Goal: Find specific page/section: Find specific page/section

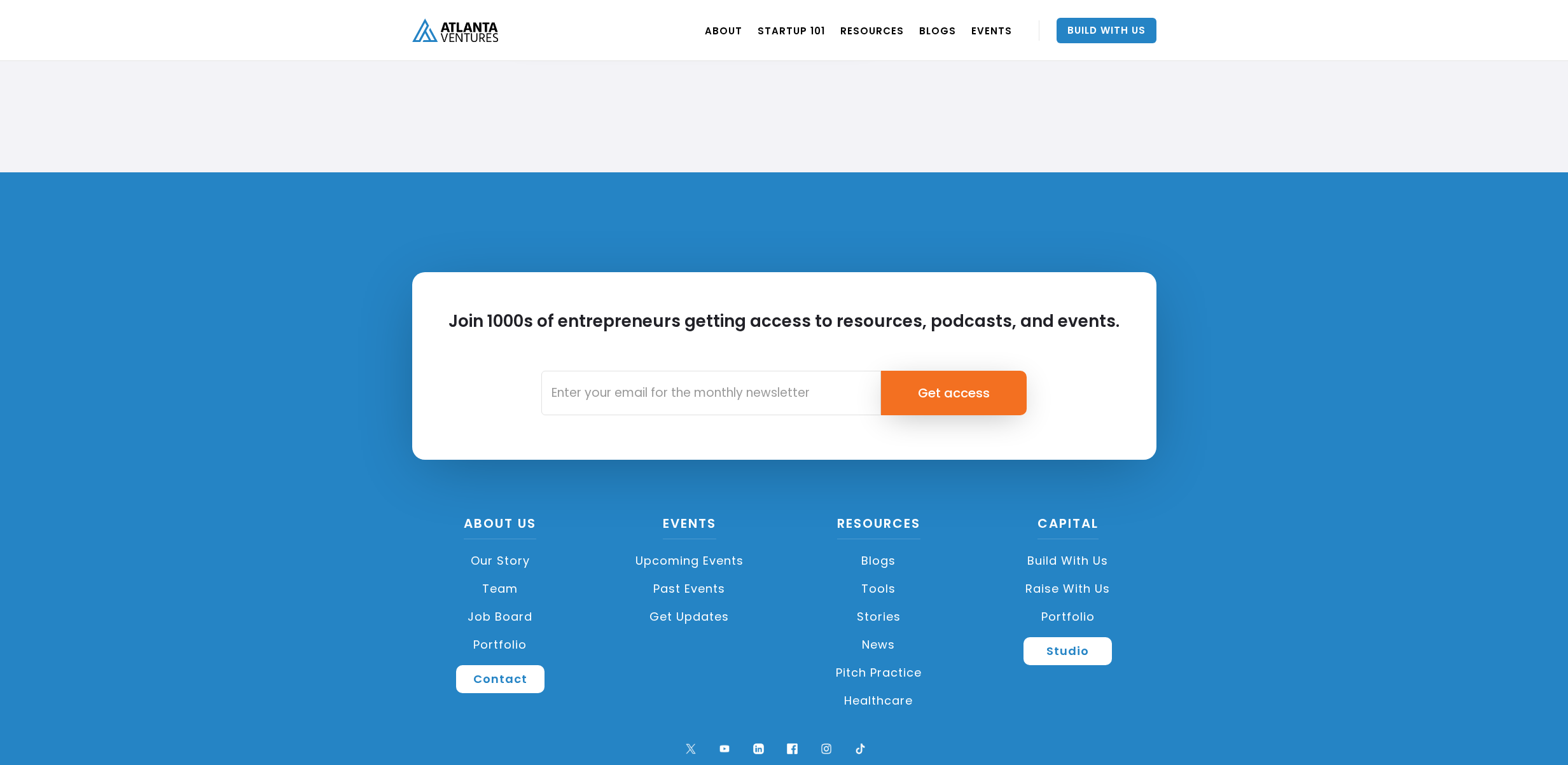
scroll to position [2880, 0]
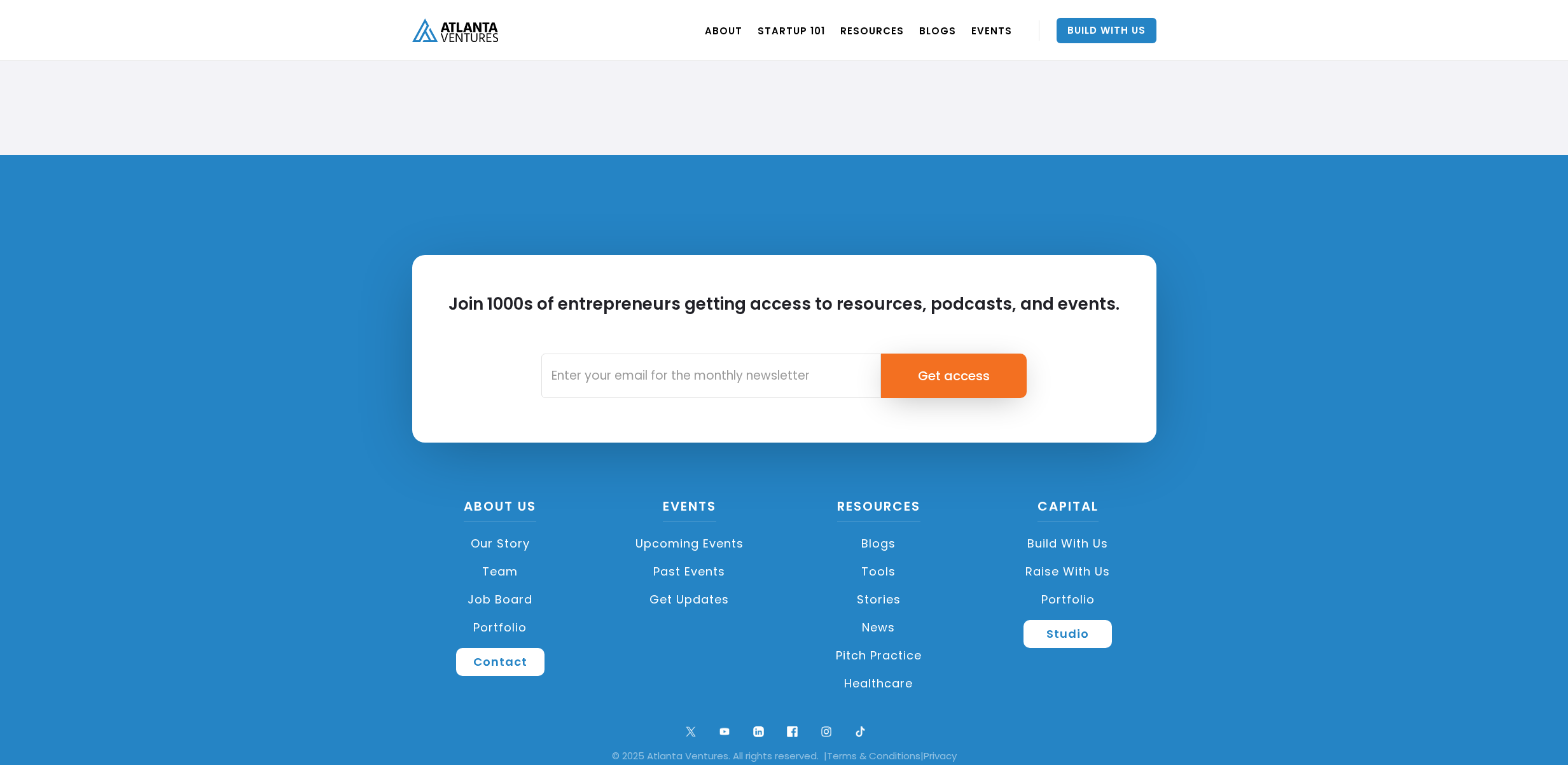
click at [502, 545] on link "Our Story" at bounding box center [500, 544] width 177 height 28
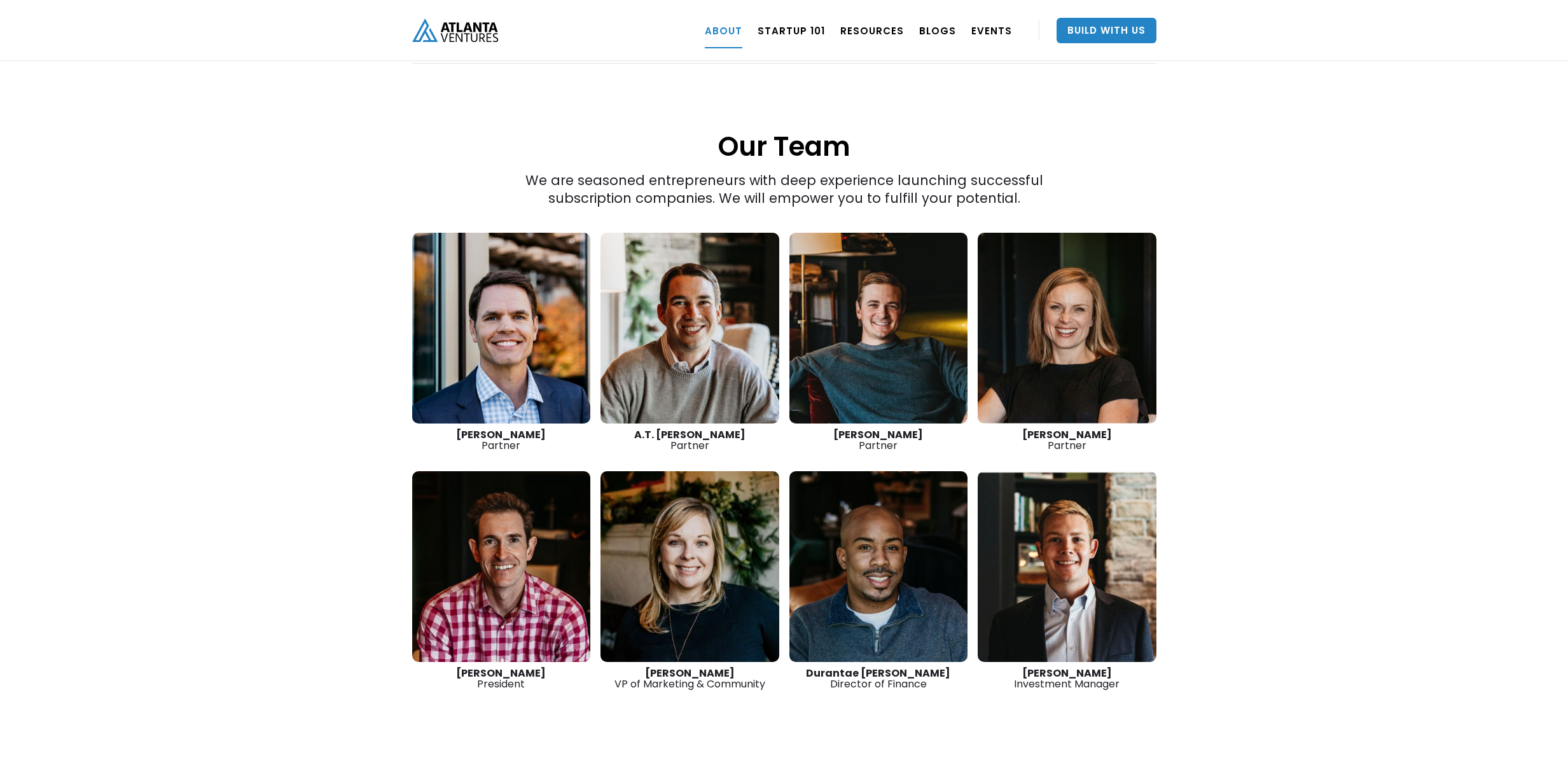
scroll to position [1661, 0]
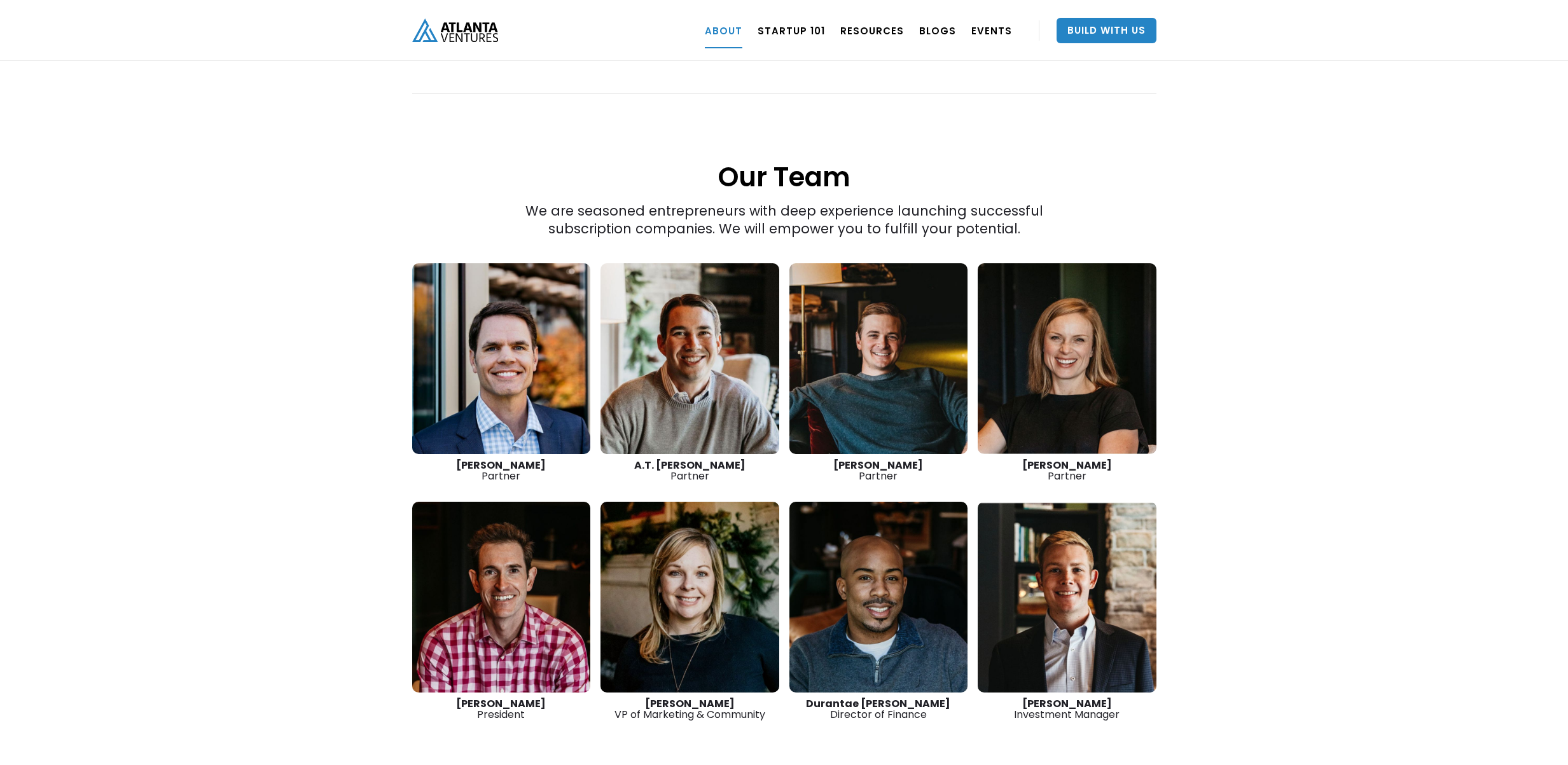
click at [538, 366] on link at bounding box center [501, 359] width 179 height 191
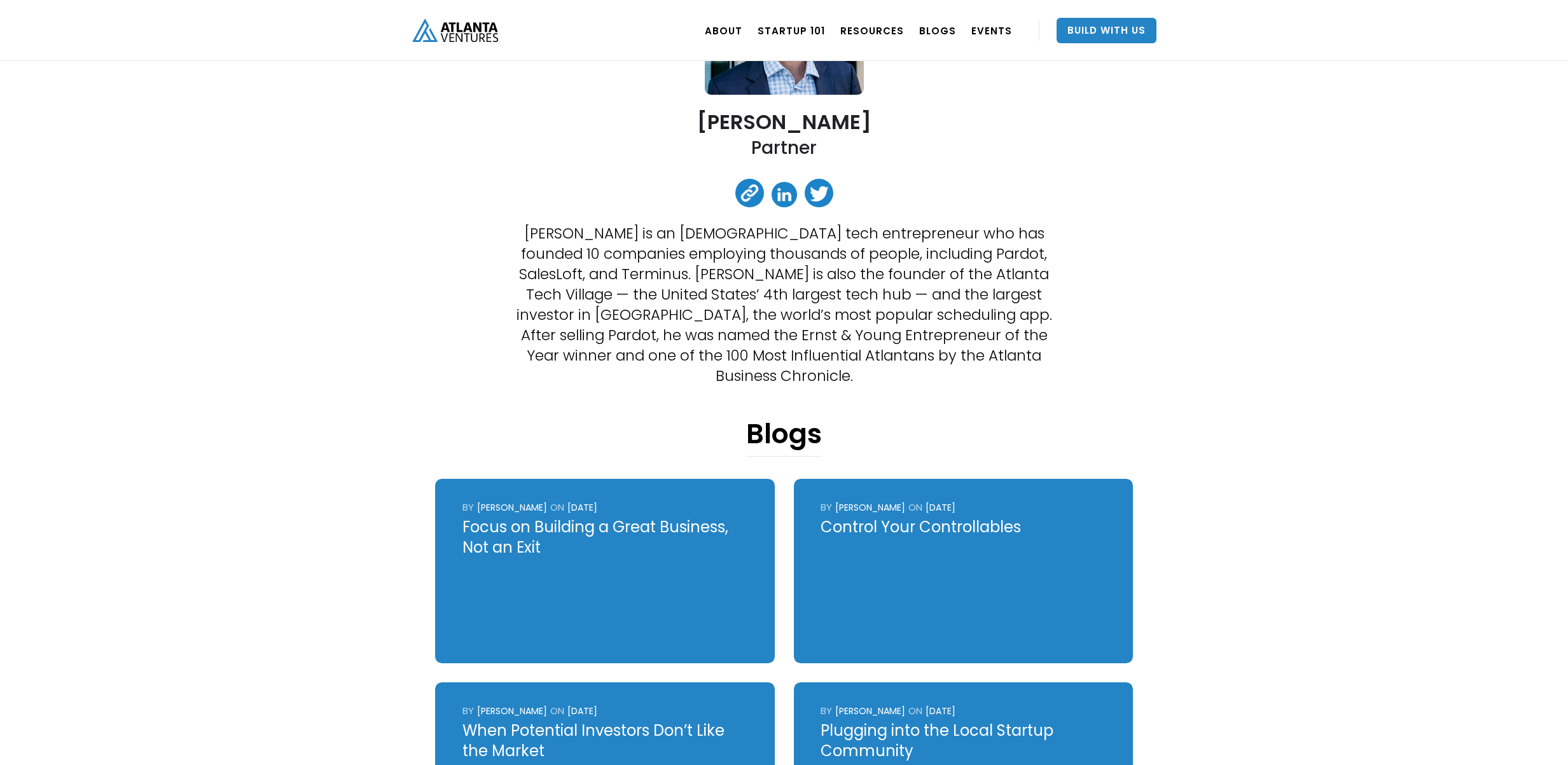
scroll to position [213, 0]
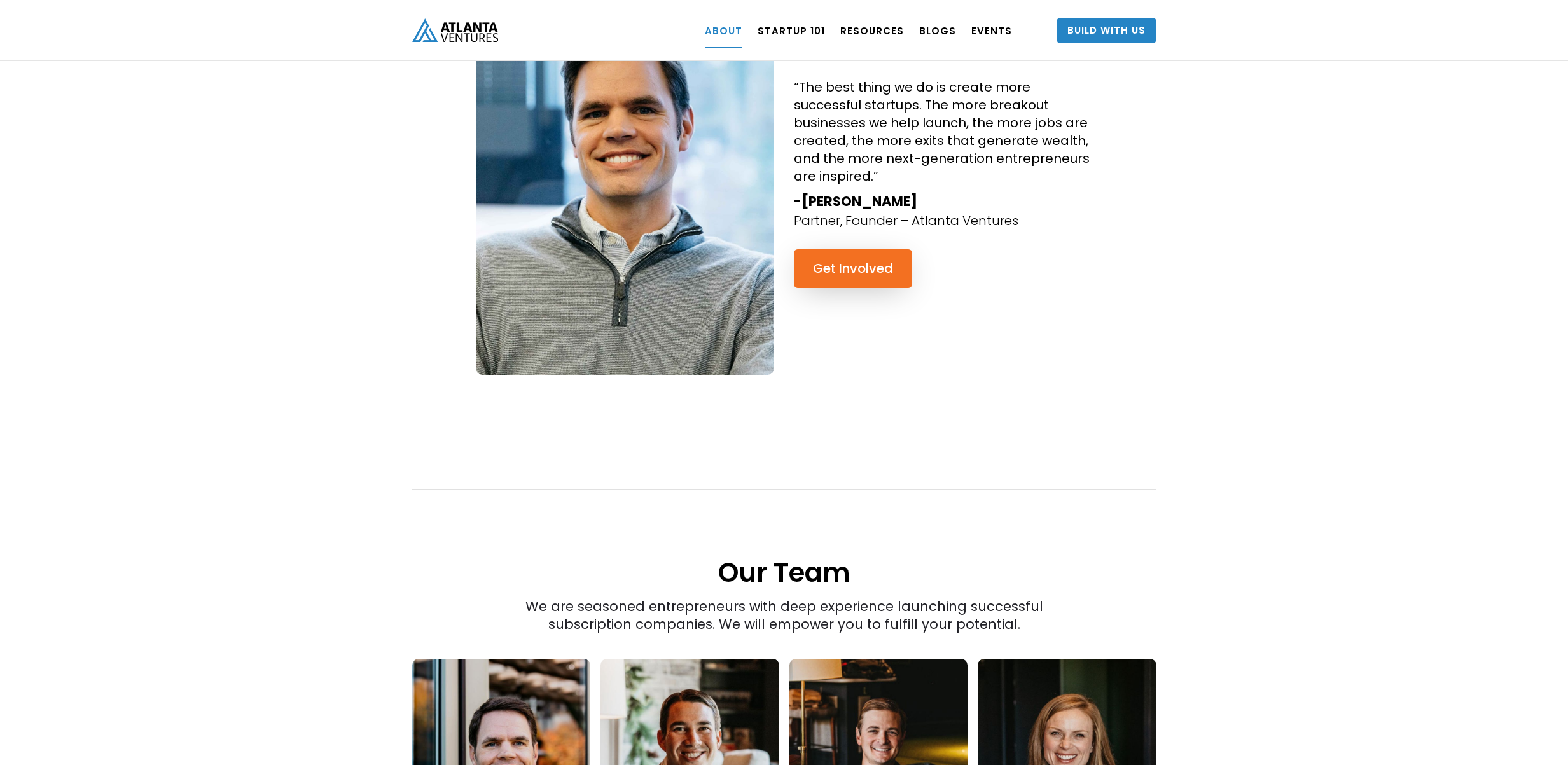
scroll to position [1178, 0]
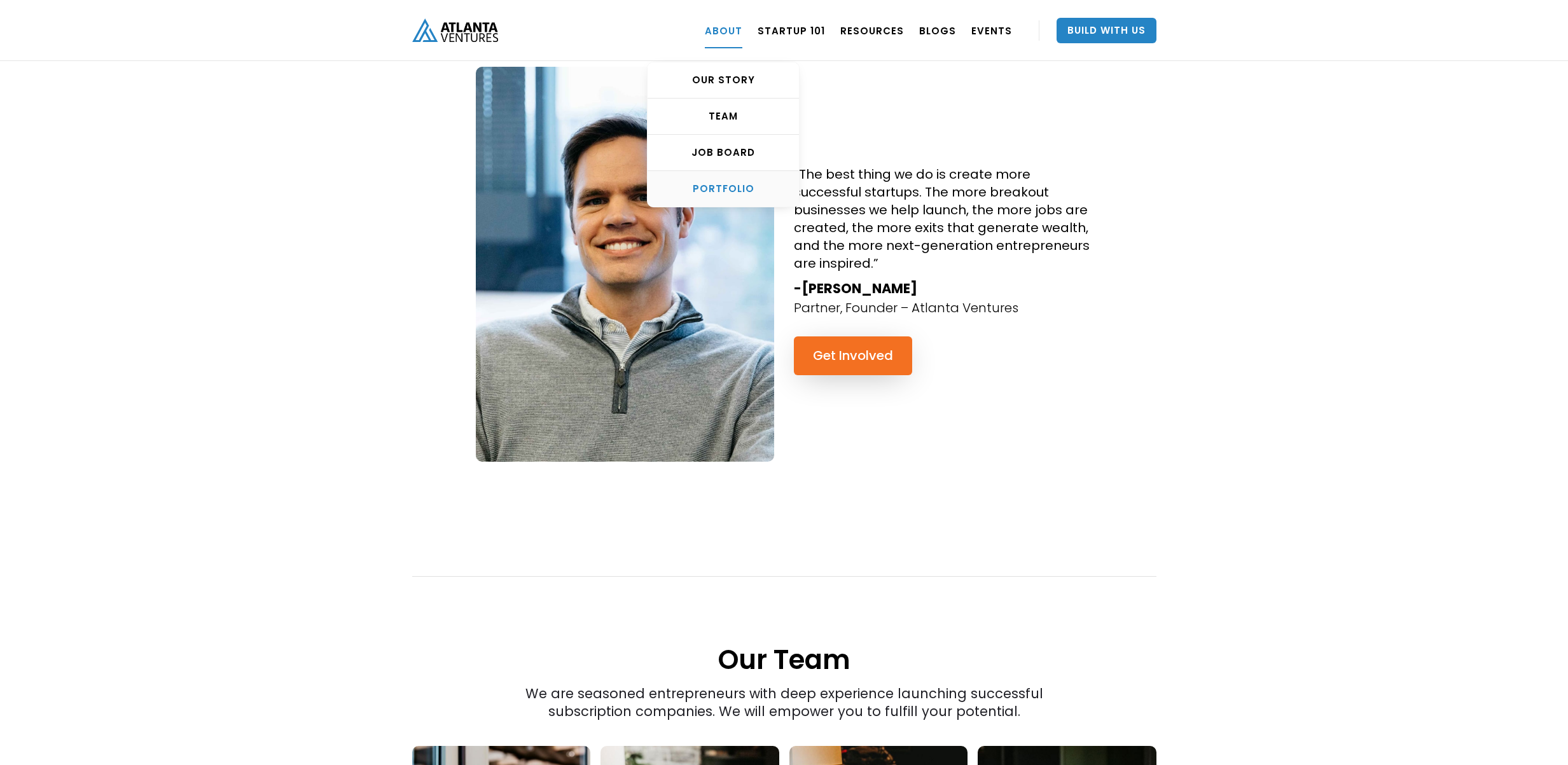
click at [738, 187] on div "PORTFOLIO" at bounding box center [723, 189] width 151 height 13
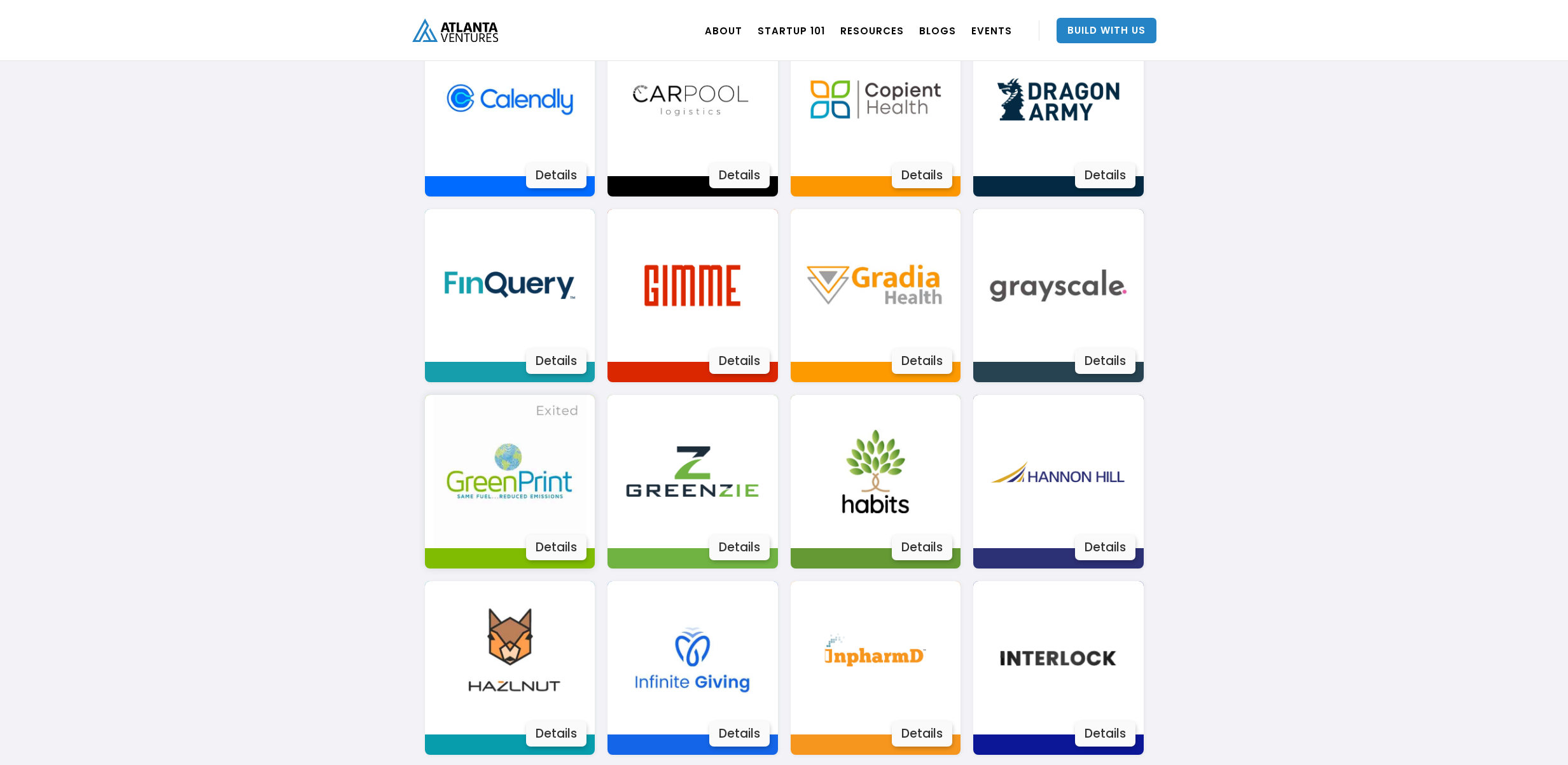
scroll to position [1146, 0]
